Goal: Information Seeking & Learning: Check status

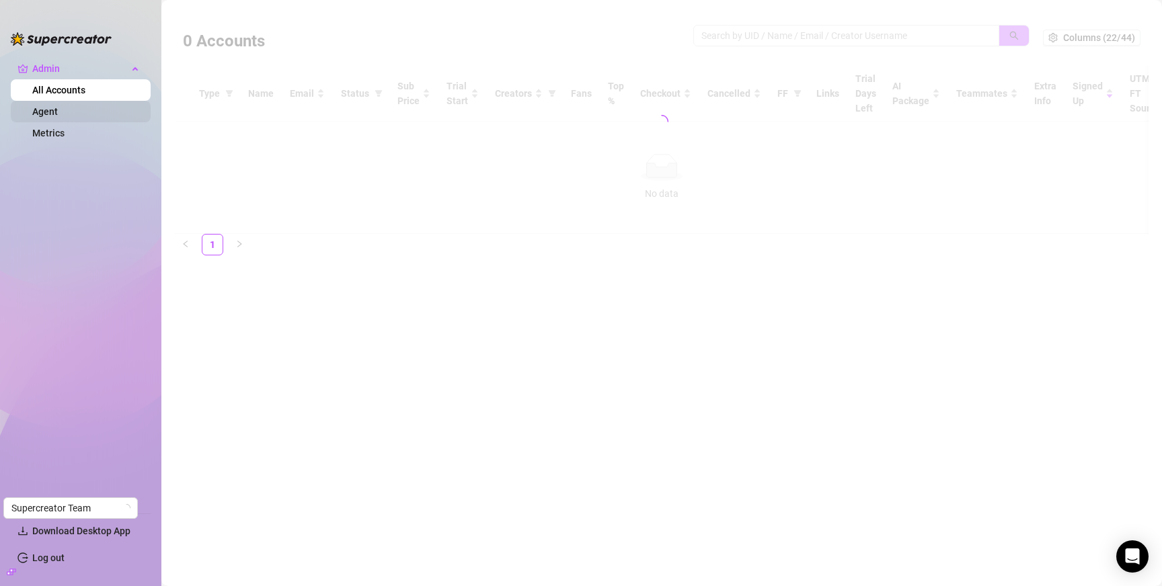
click at [56, 107] on link "Agent" at bounding box center [45, 111] width 26 height 11
click at [58, 133] on link "Metrics" at bounding box center [48, 133] width 32 height 11
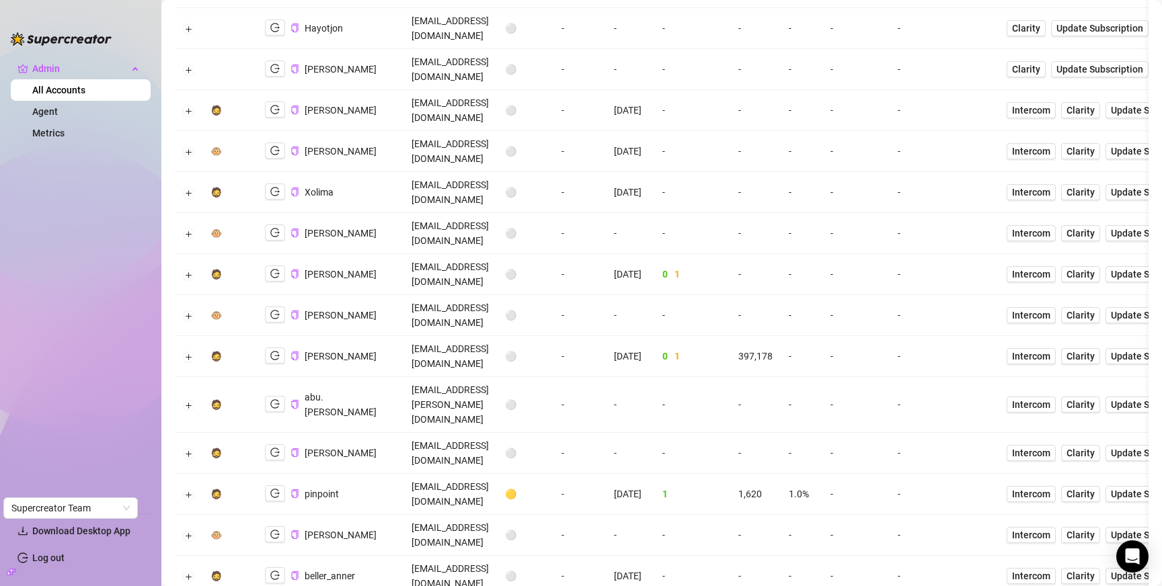
scroll to position [402, 0]
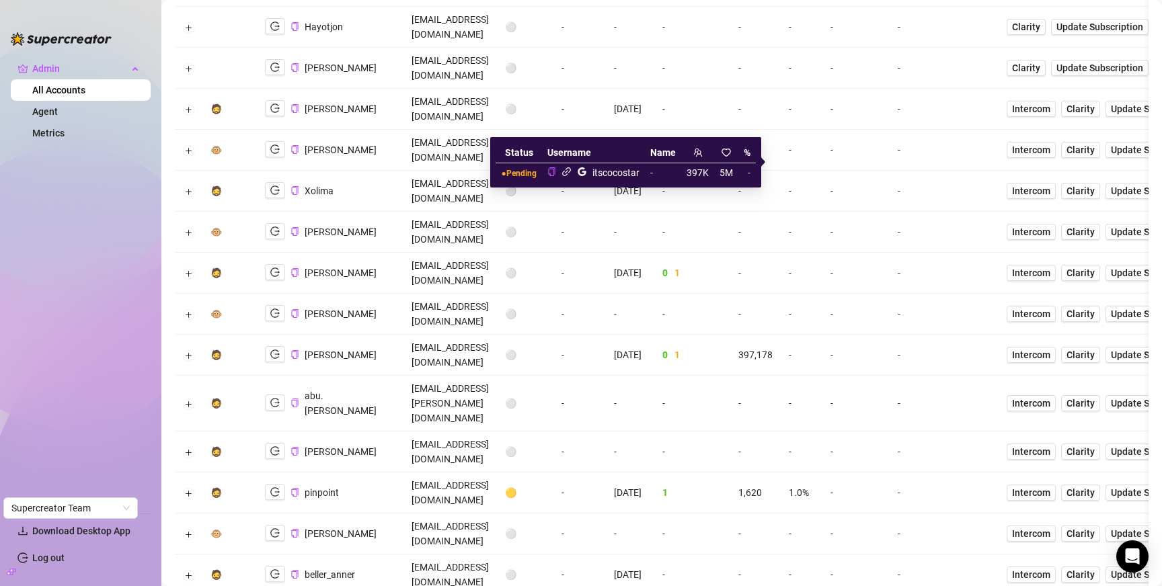
click at [569, 168] on icon "link" at bounding box center [566, 171] width 9 height 9
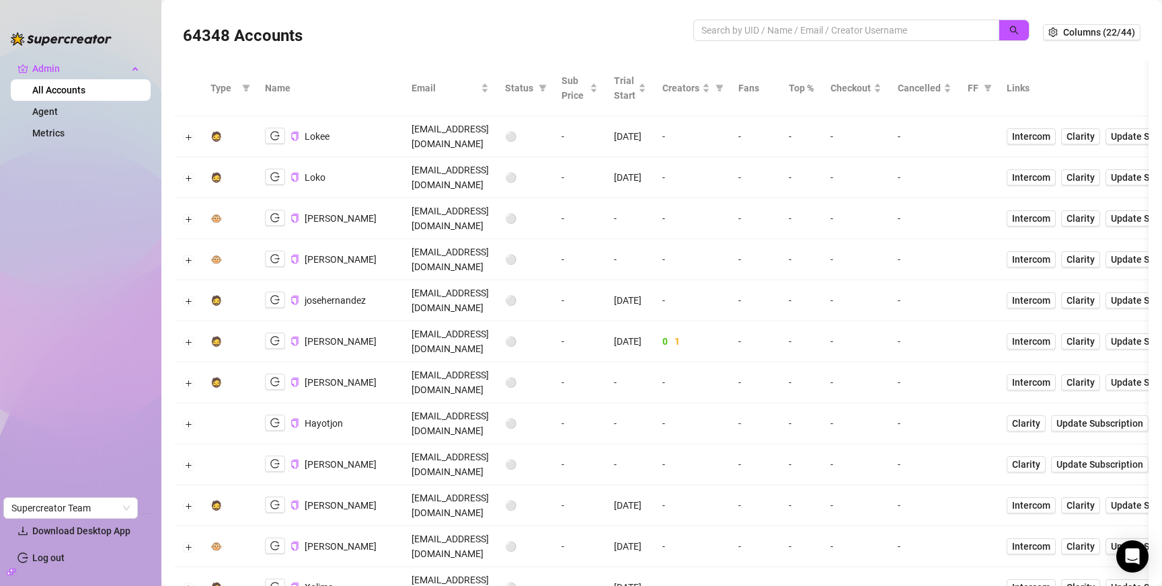
scroll to position [0, 0]
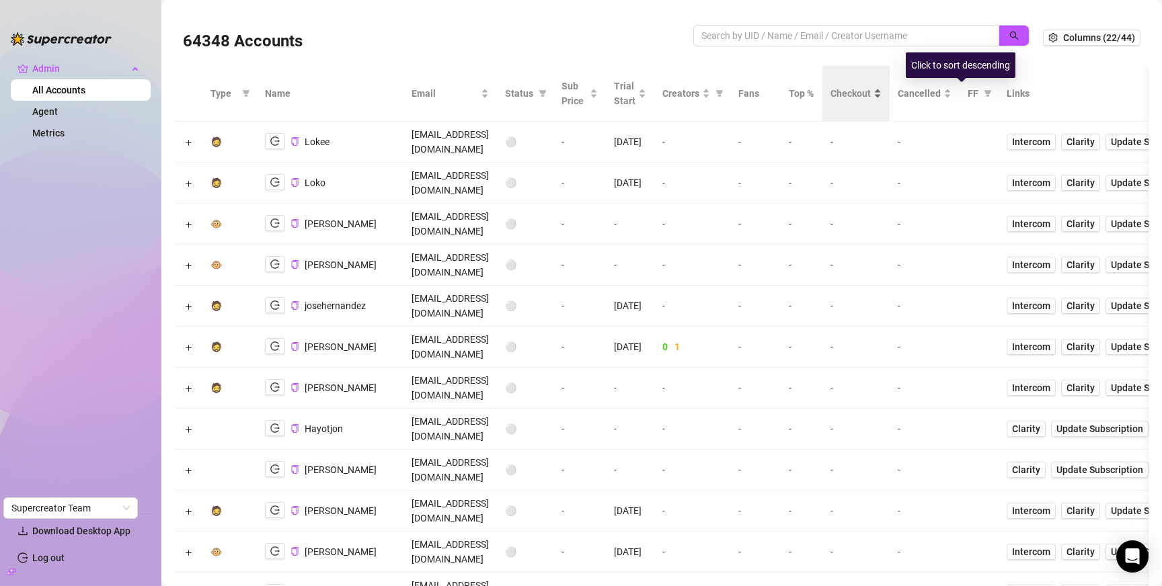
click at [871, 97] on span "Checkout" at bounding box center [851, 93] width 40 height 15
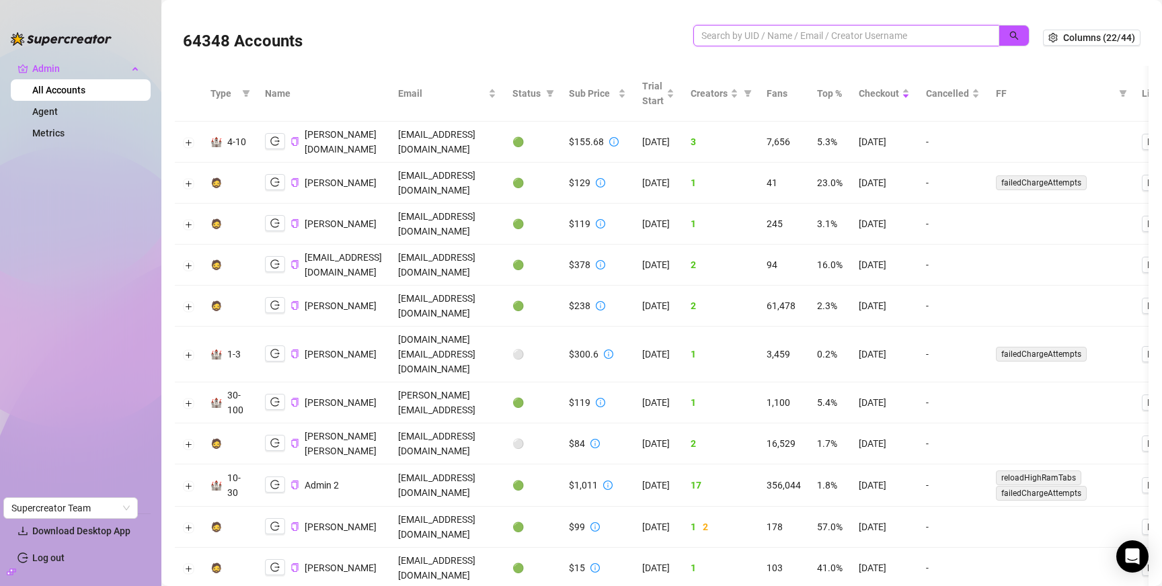
click at [890, 35] on input "search" at bounding box center [840, 35] width 279 height 15
paste input "md26agency@gmail.com"
click at [1015, 38] on icon "search" at bounding box center [1013, 35] width 9 height 9
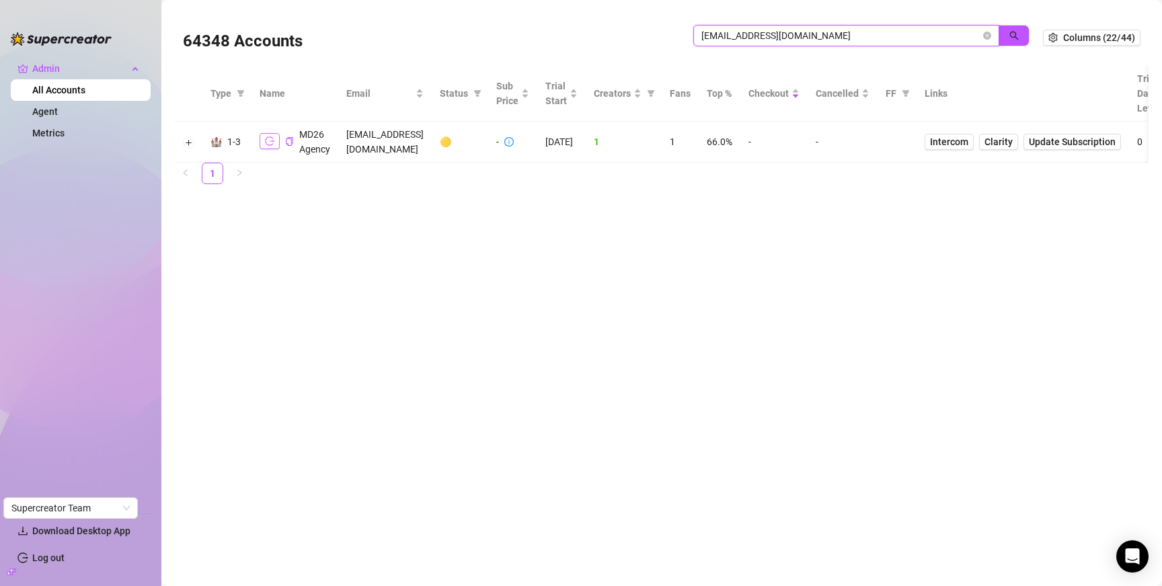
type input "md26agency@gmail.com"
click at [271, 141] on icon "logout" at bounding box center [269, 141] width 9 height 9
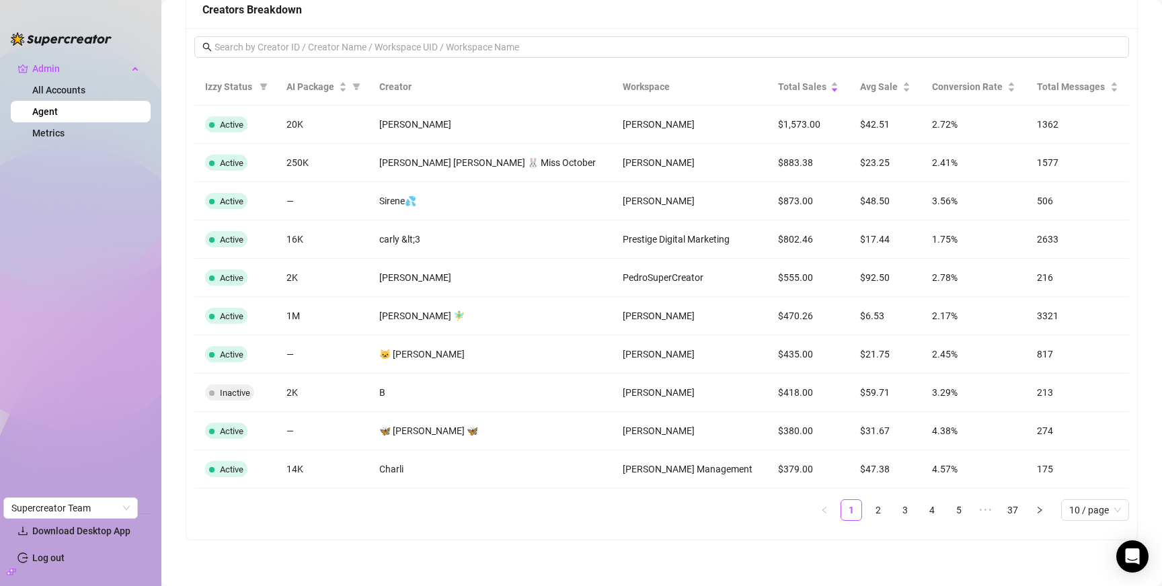
scroll to position [1285, 0]
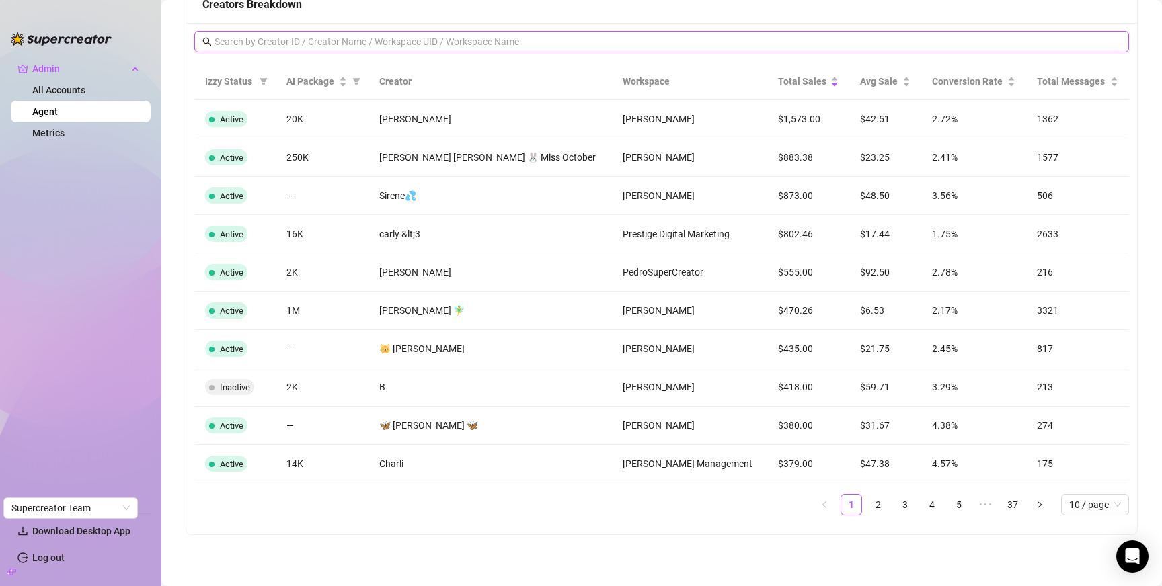
click at [586, 41] on input "text" at bounding box center [663, 41] width 896 height 15
type input "[PERSON_NAME]"
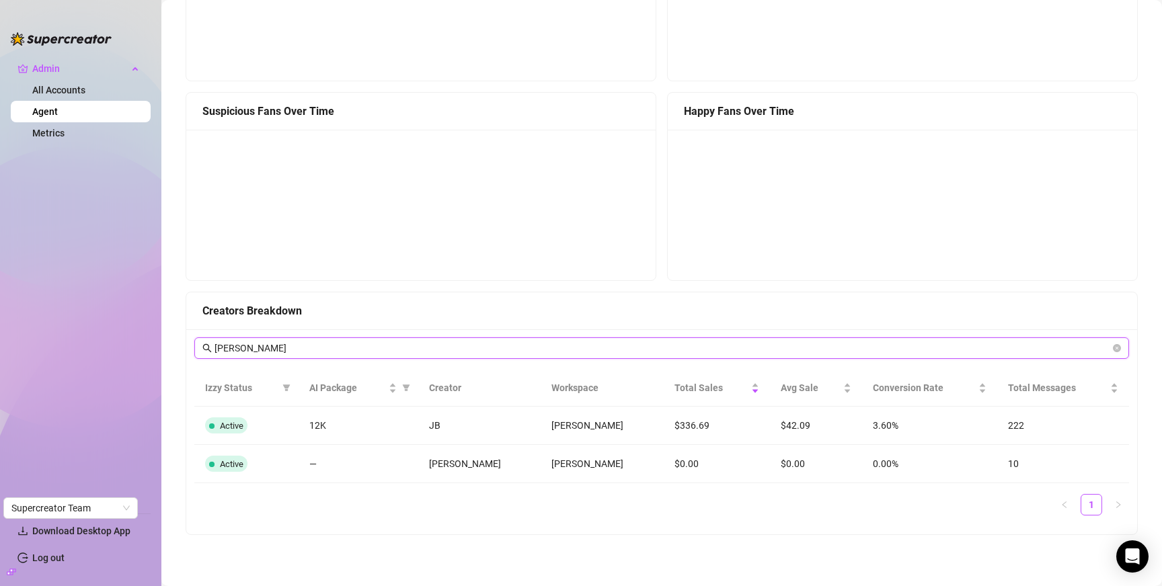
scroll to position [0, 0]
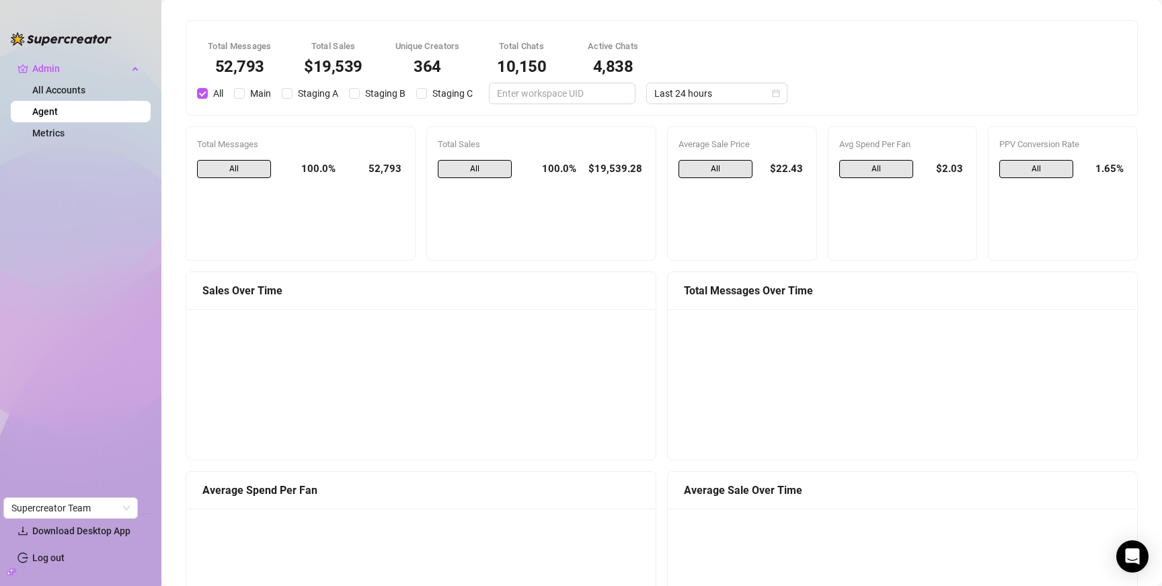
click at [679, 76] on div "Total Messages 52,793 Total Sales $19,539 Unique Creators 364 Total Chats 10,15…" at bounding box center [661, 68] width 945 height 73
click at [678, 96] on span "Last 24 hours" at bounding box center [716, 93] width 125 height 20
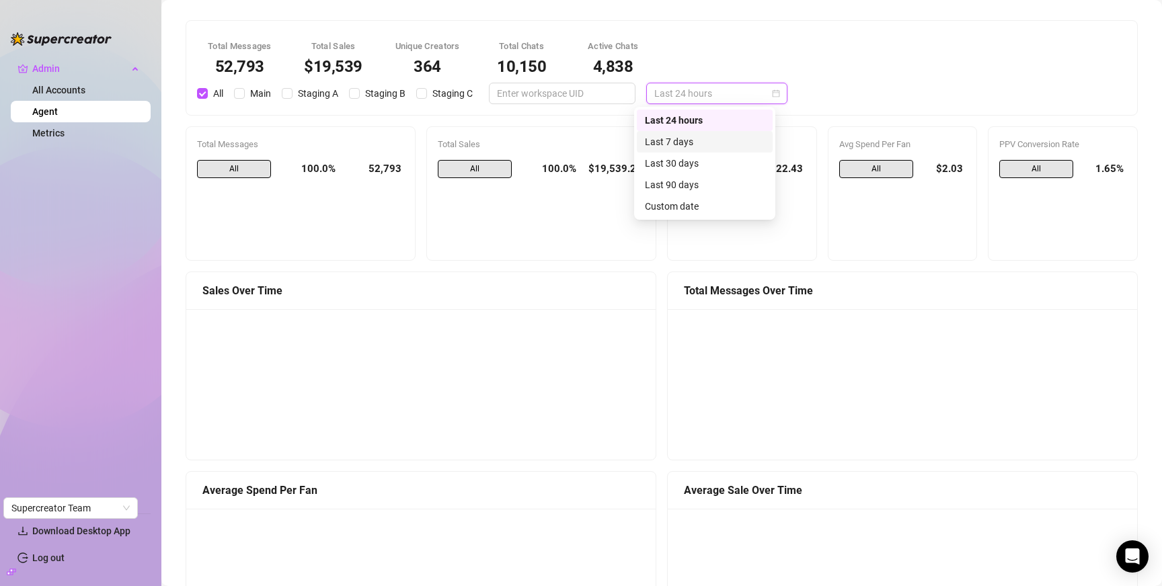
click at [678, 143] on div "Last 7 days" at bounding box center [705, 141] width 120 height 15
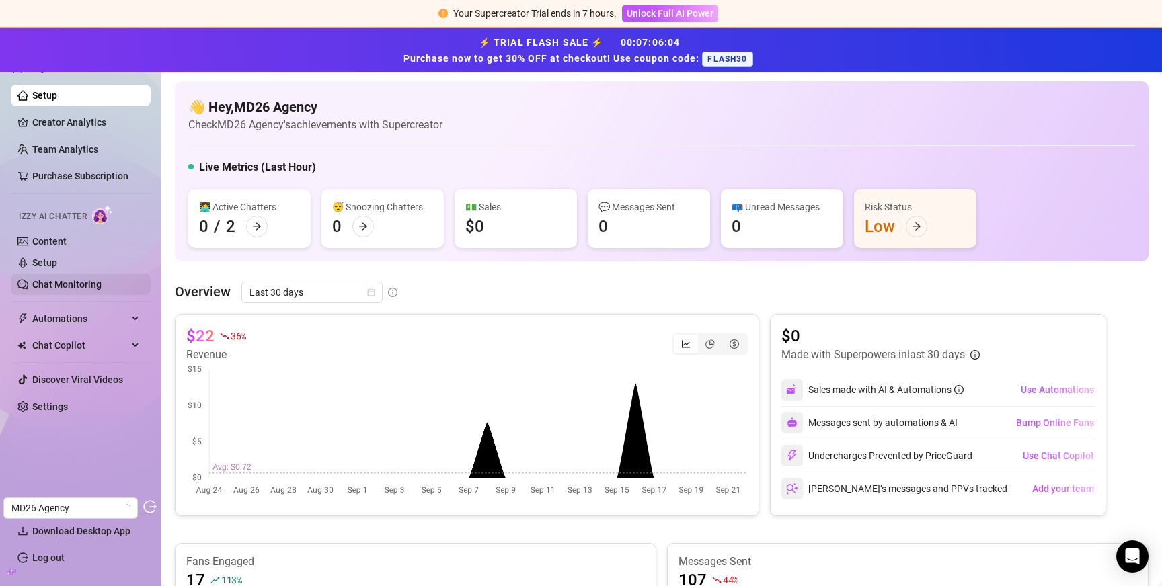
click at [66, 279] on link "Chat Monitoring" at bounding box center [66, 284] width 69 height 11
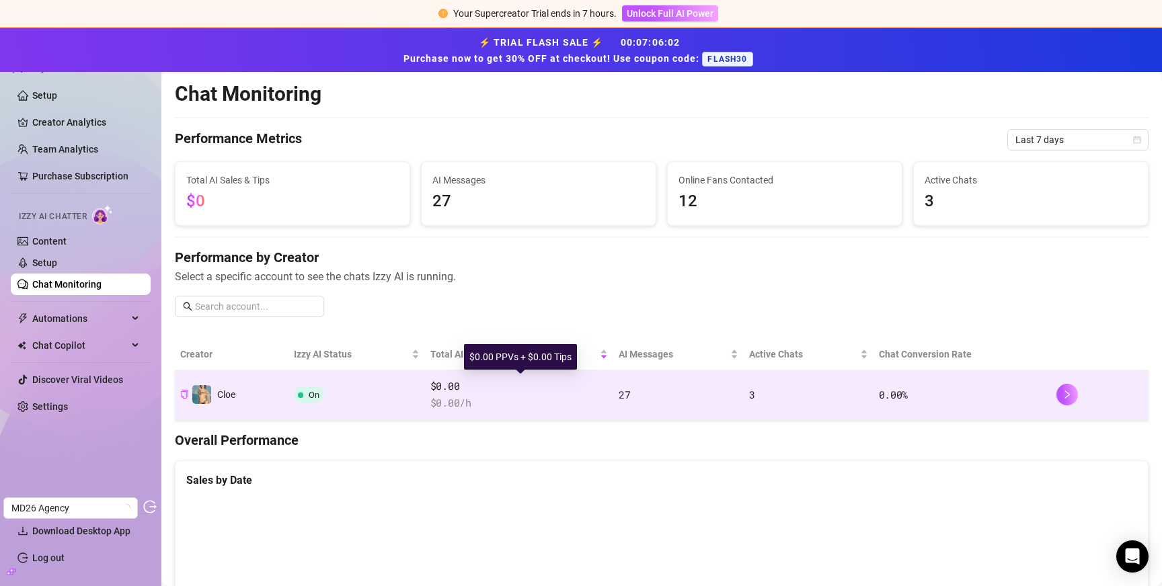
click at [575, 393] on span "$0.00" at bounding box center [519, 387] width 178 height 16
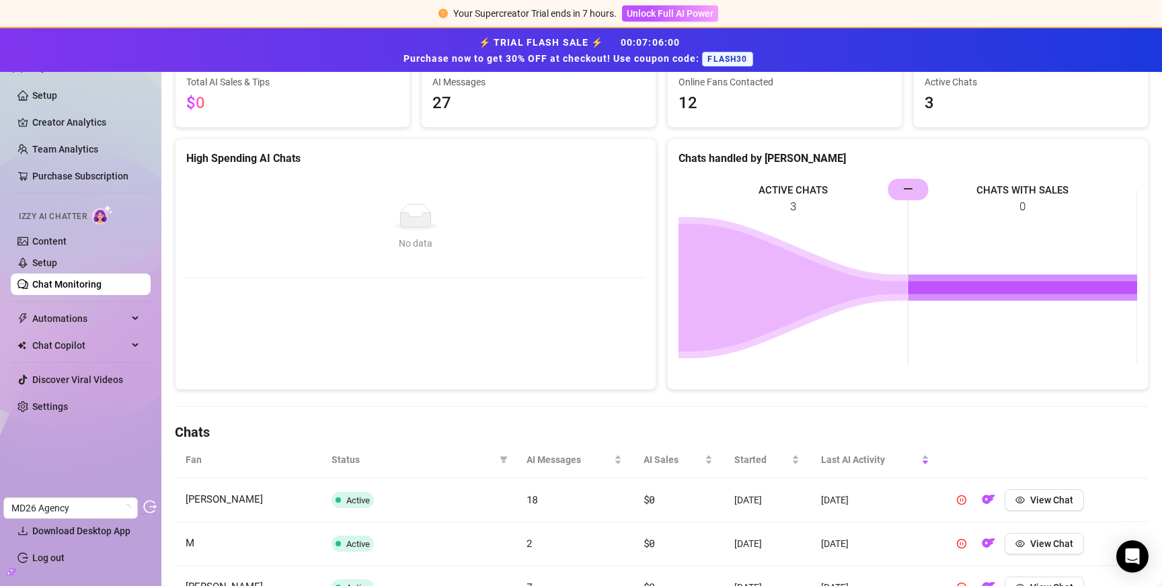
scroll to position [237, 0]
